Goal: Information Seeking & Learning: Learn about a topic

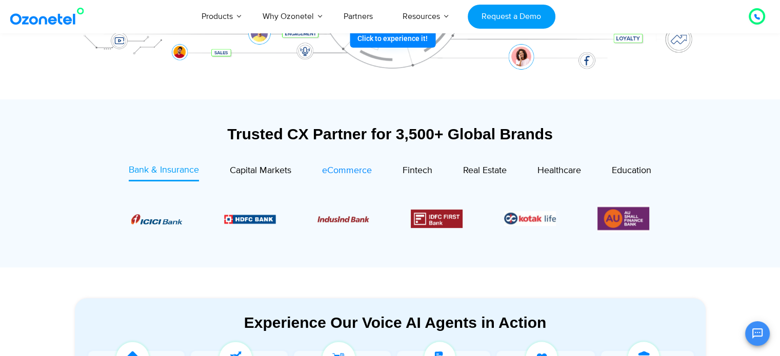
click at [349, 164] on link "eCommerce" at bounding box center [347, 172] width 50 height 17
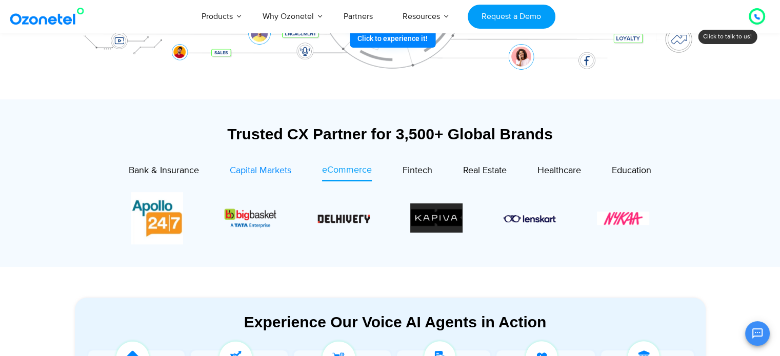
click at [261, 165] on span "Capital Markets" at bounding box center [261, 170] width 62 height 11
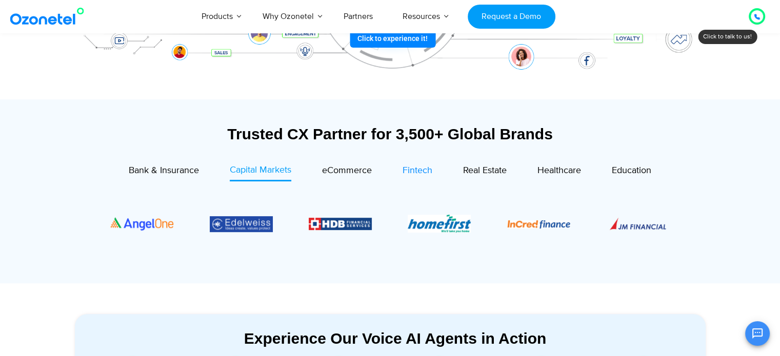
click at [419, 175] on span "Fintech" at bounding box center [418, 170] width 30 height 11
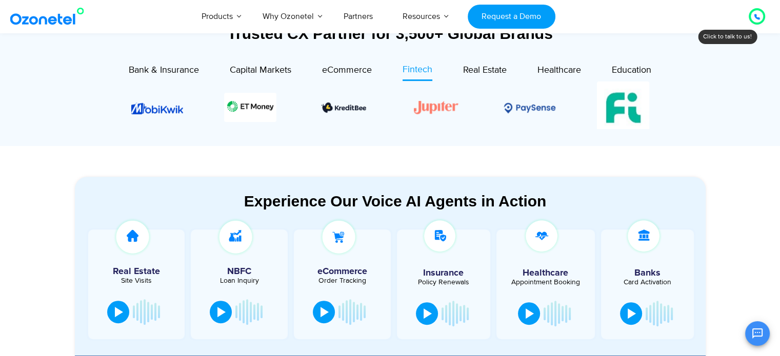
scroll to position [406, 0]
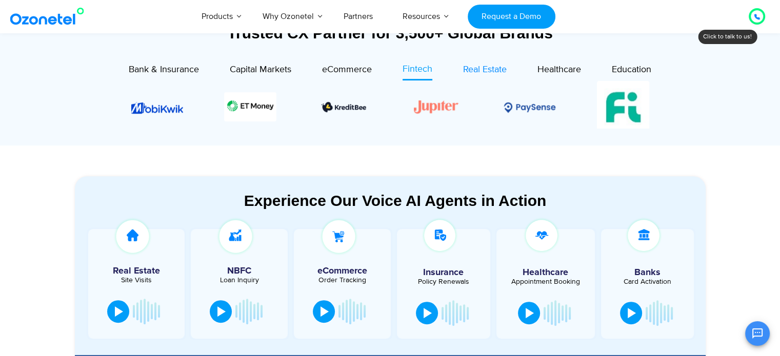
click at [492, 74] on span "Real Estate" at bounding box center [485, 69] width 44 height 11
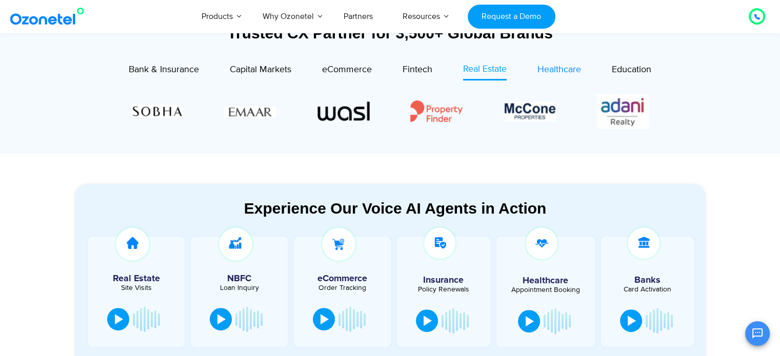
click at [551, 71] on span "Healthcare" at bounding box center [560, 69] width 44 height 11
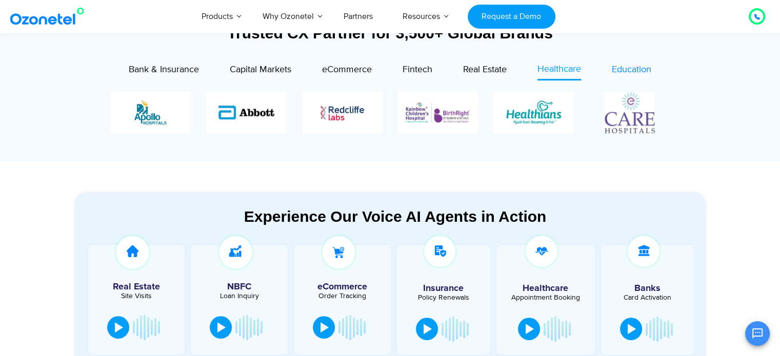
click at [621, 67] on span "Education" at bounding box center [631, 69] width 39 height 11
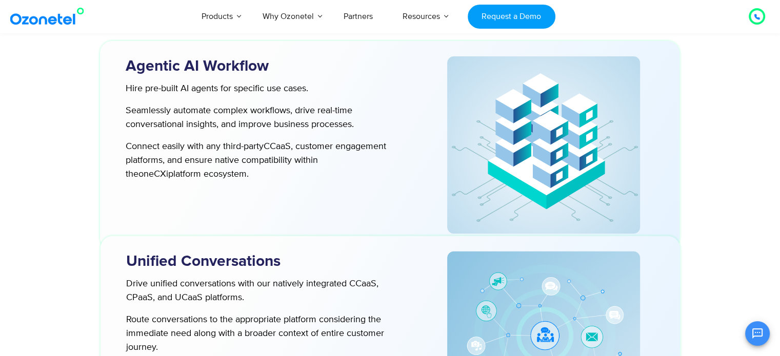
scroll to position [2665, 0]
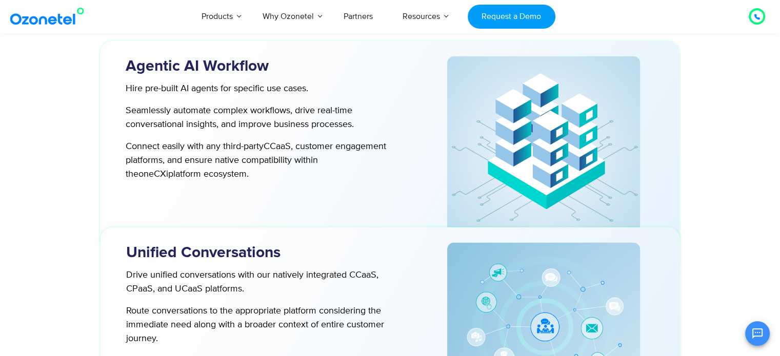
click at [759, 20] on div at bounding box center [757, 16] width 6 height 12
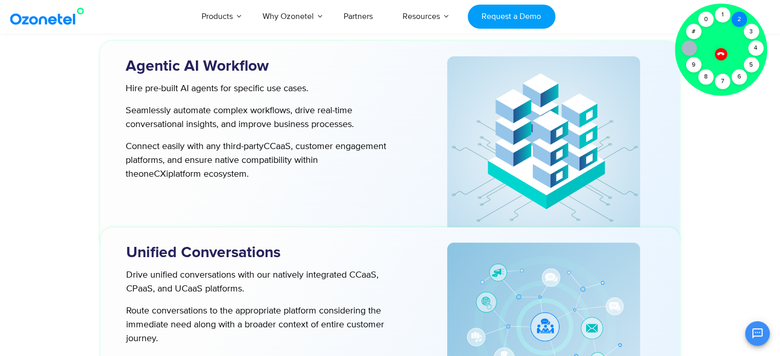
click at [736, 21] on div "2" at bounding box center [738, 19] width 15 height 15
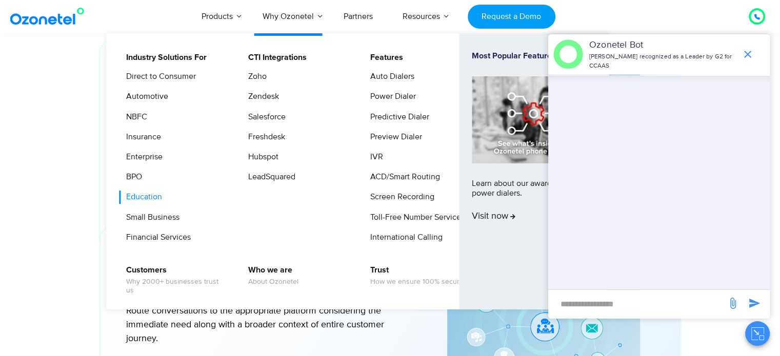
click at [131, 198] on link "Education" at bounding box center [142, 197] width 44 height 13
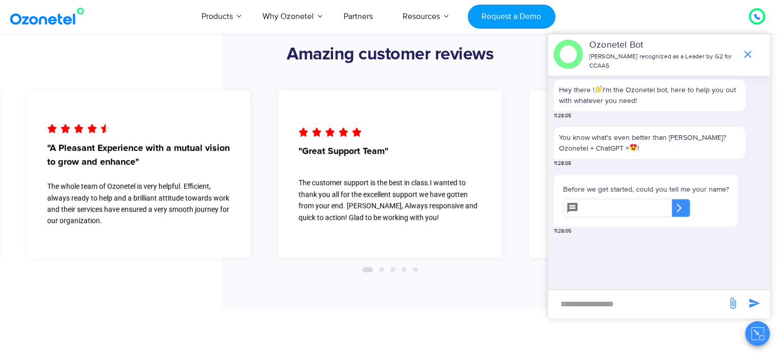
scroll to position [2048, 0]
